Goal: Information Seeking & Learning: Learn about a topic

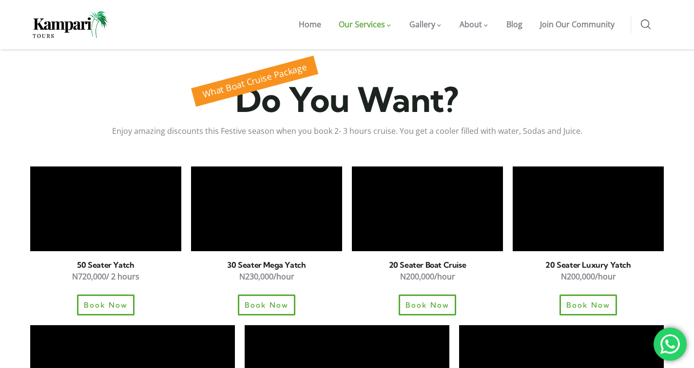
scroll to position [640, 0]
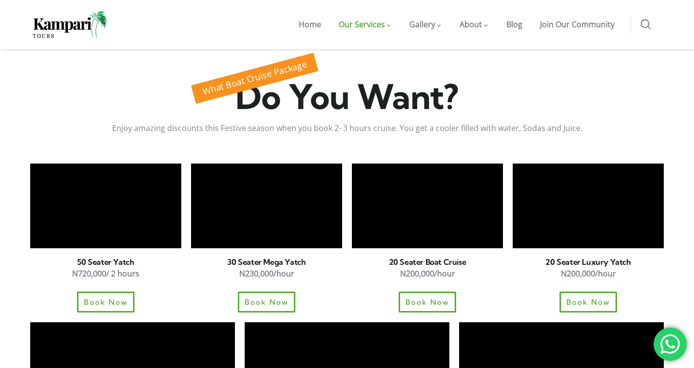
click at [328, 267] on p "N230,000/hour" at bounding box center [266, 274] width 151 height 14
click at [310, 267] on p "N230,000/hour" at bounding box center [266, 274] width 151 height 14
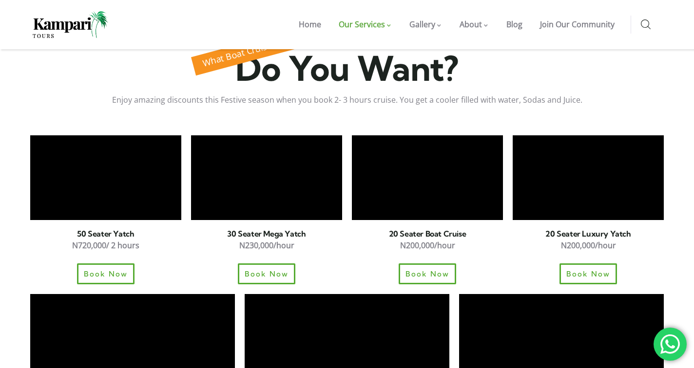
scroll to position [667, 0]
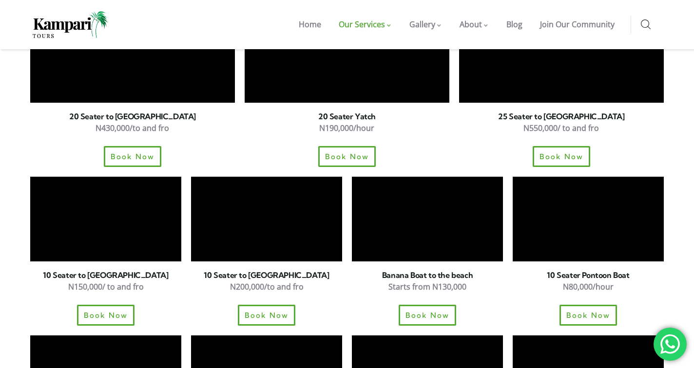
scroll to position [1024, 0]
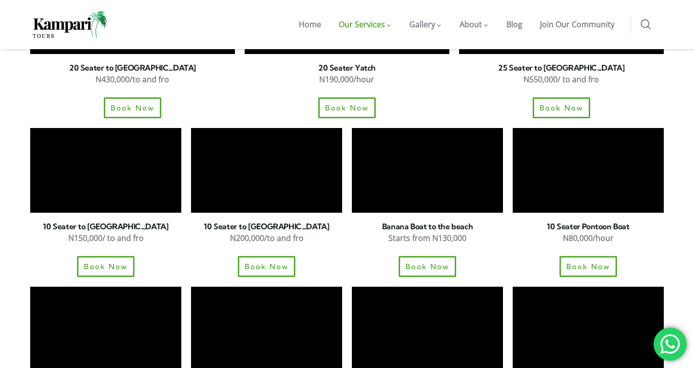
click at [345, 282] on div "15 Seater Yatch for Cruise N130,000/hour Book Now" at bounding box center [266, 361] width 161 height 159
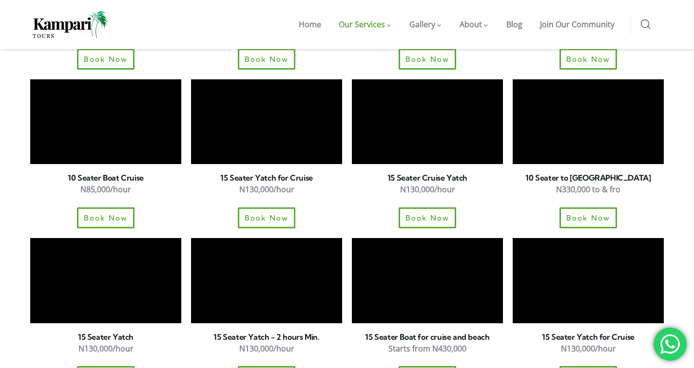
scroll to position [1221, 0]
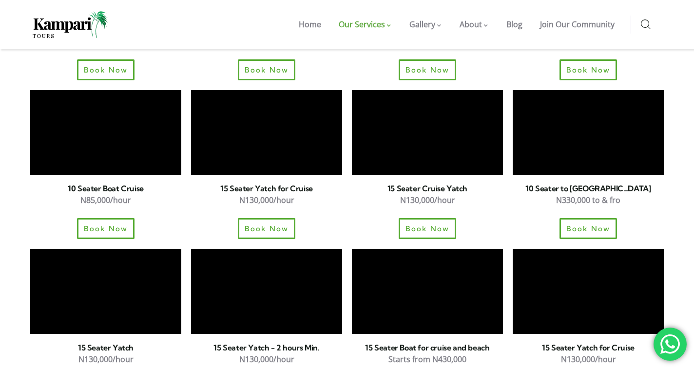
click at [683, 85] on section "10 Seater Boat Cruise N85,000/hour Book Now 15 Seater Yatch for Cruise N130,000…" at bounding box center [347, 164] width 694 height 159
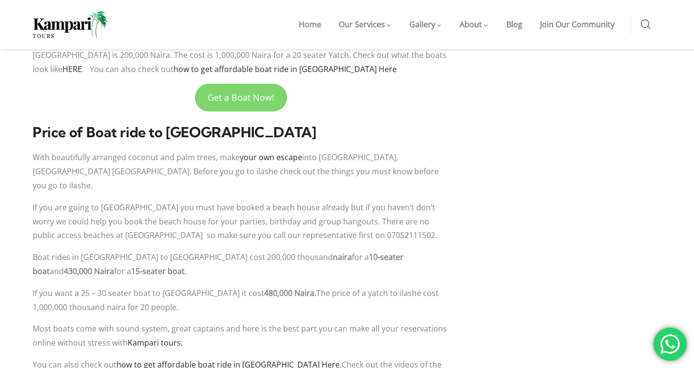
scroll to position [1401, 0]
